Goal: Information Seeking & Learning: Learn about a topic

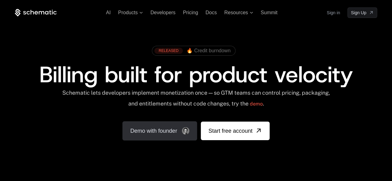
click at [163, 133] on link "Demo with founder" at bounding box center [159, 130] width 75 height 19
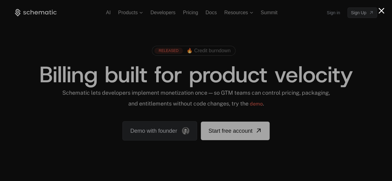
click at [381, 10] on button "Close modal" at bounding box center [381, 11] width 6 height 6
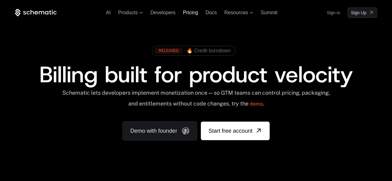
click at [192, 15] on span "Pricing" at bounding box center [190, 12] width 15 height 5
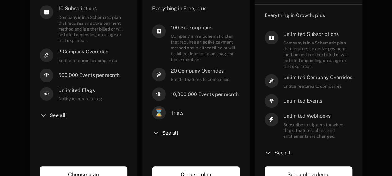
scroll to position [248, 0]
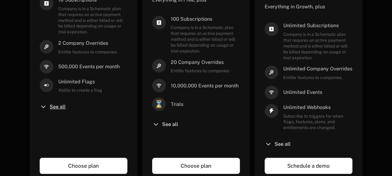
click at [56, 109] on span "See all" at bounding box center [58, 107] width 16 height 5
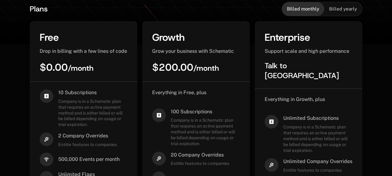
scroll to position [0, 0]
